Goal: Information Seeking & Learning: Learn about a topic

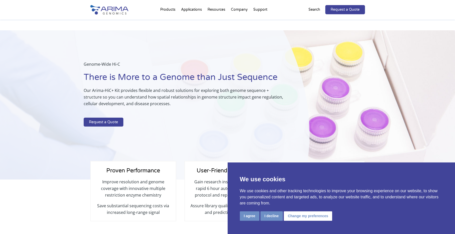
scroll to position [345, 0]
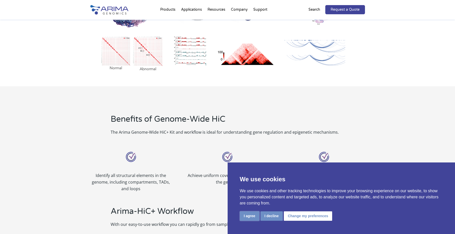
click at [250, 216] on button "I agree" at bounding box center [250, 215] width 20 height 9
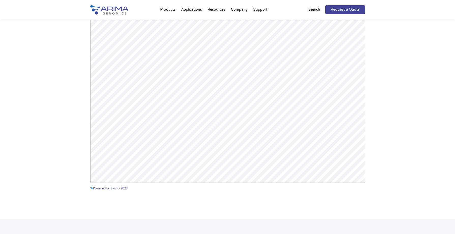
scroll to position [746, 0]
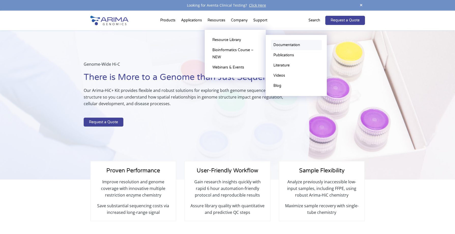
click at [276, 45] on link "Documentation" at bounding box center [296, 45] width 51 height 10
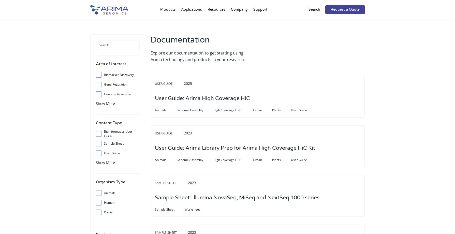
click at [98, 191] on input "Animals" at bounding box center [98, 192] width 3 height 3
checkbox input "true"
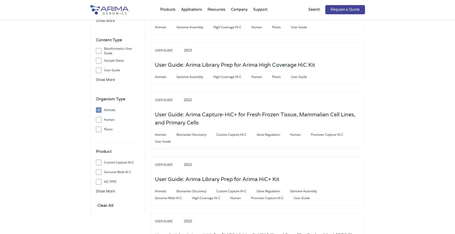
scroll to position [104, 0]
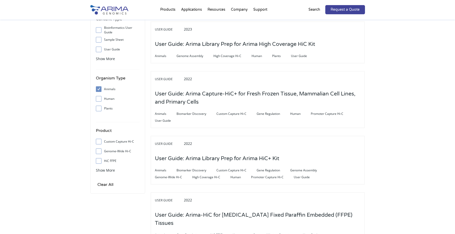
click at [99, 151] on input "Genome-Wide Hi-C" at bounding box center [98, 150] width 3 height 3
checkbox input "true"
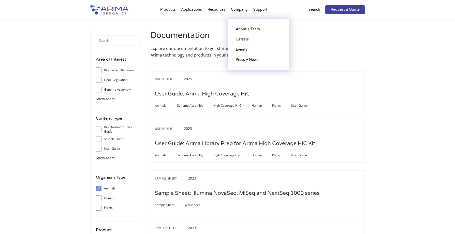
scroll to position [4, 0]
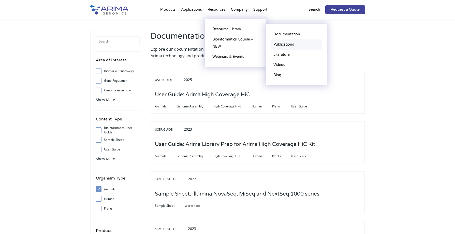
click at [276, 44] on link "Publications" at bounding box center [296, 44] width 51 height 10
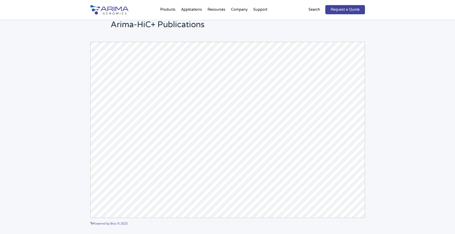
scroll to position [28, 0]
